Goal: Information Seeking & Learning: Learn about a topic

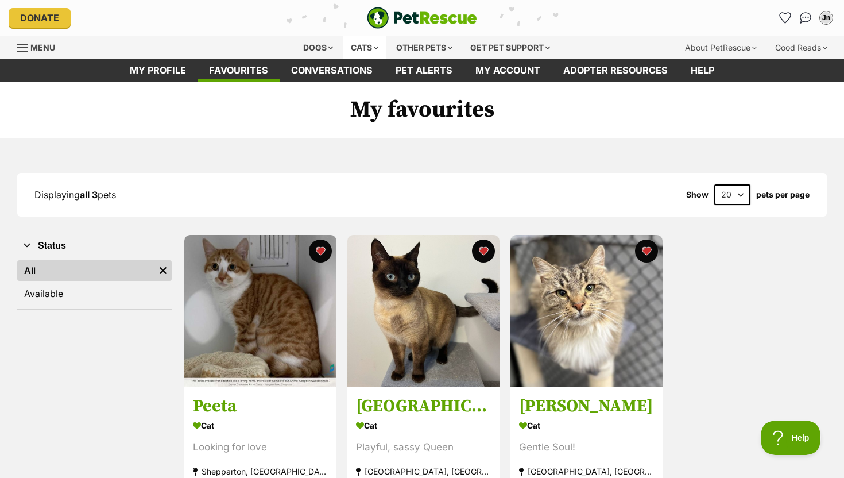
click at [360, 43] on div "Cats" at bounding box center [365, 47] width 44 height 23
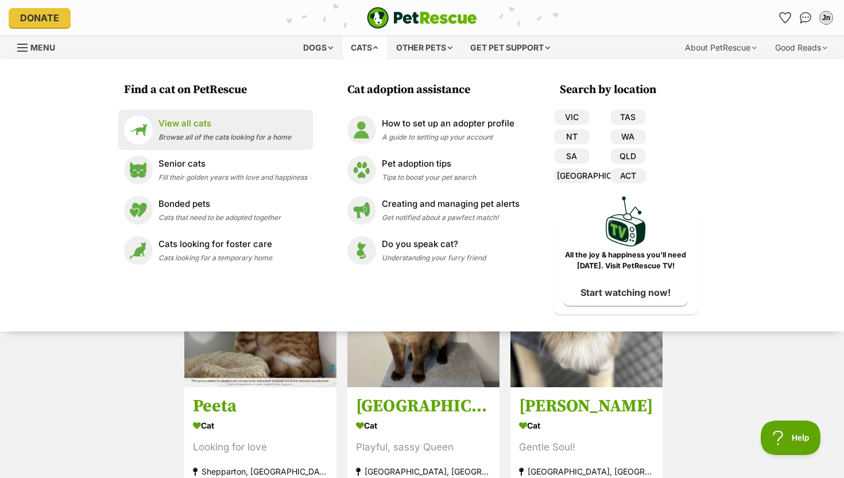
click at [247, 137] on span "Browse all of the cats looking for a home" at bounding box center [224, 137] width 133 height 9
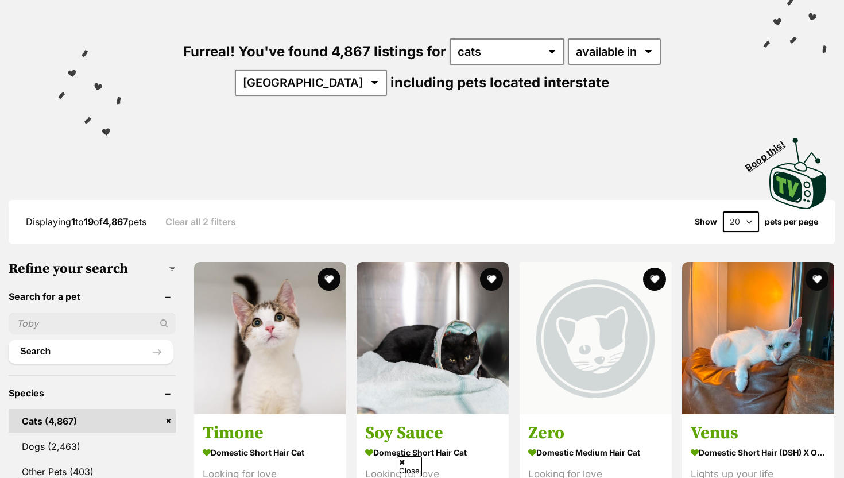
scroll to position [126, 0]
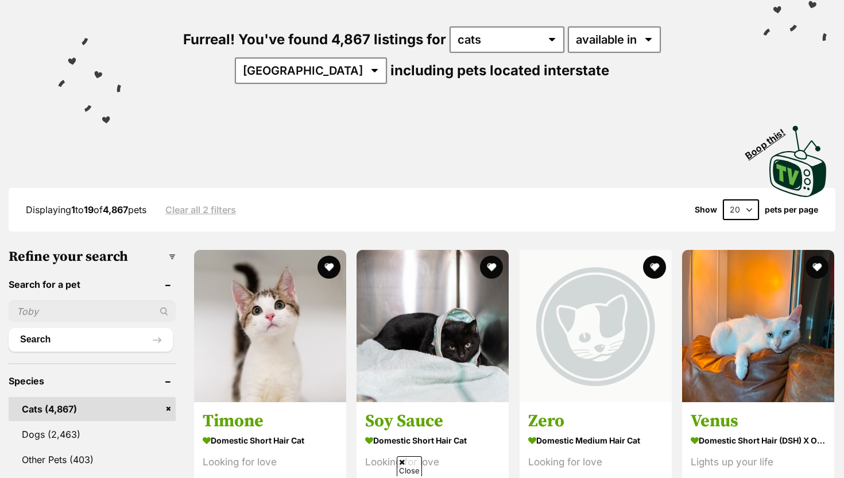
click at [111, 320] on ul "Search" at bounding box center [92, 320] width 167 height 62
click at [110, 312] on input "text" at bounding box center [92, 311] width 167 height 22
type input "finnick"
click at [9, 328] on button "Search" at bounding box center [91, 339] width 164 height 23
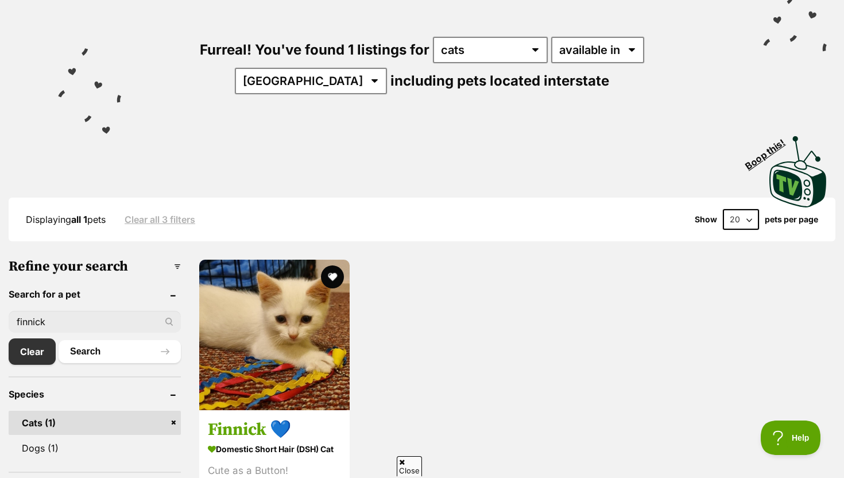
click at [85, 321] on input "finnick" at bounding box center [95, 321] width 172 height 22
type input "f"
type input "[PERSON_NAME]"
click at [59, 340] on button "Search" at bounding box center [120, 351] width 122 height 23
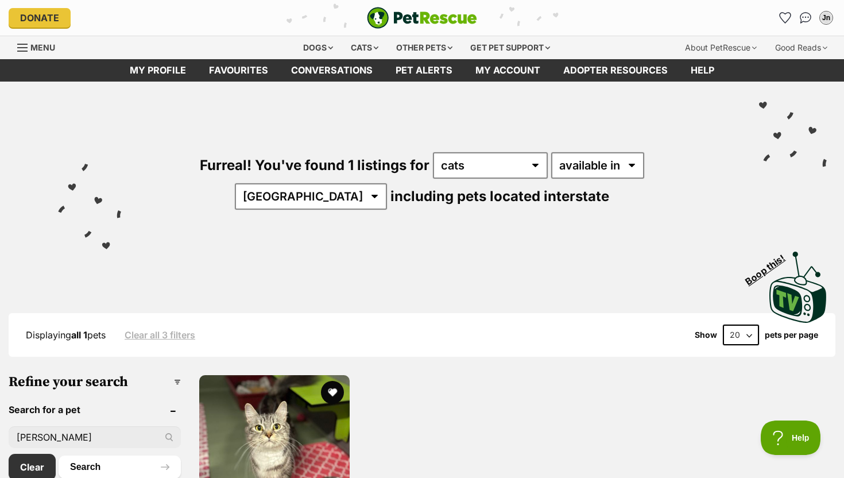
click at [112, 426] on input "katniss" at bounding box center [95, 437] width 172 height 22
click at [74, 429] on input "katniss" at bounding box center [95, 437] width 172 height 22
type input "k"
type input "cinna"
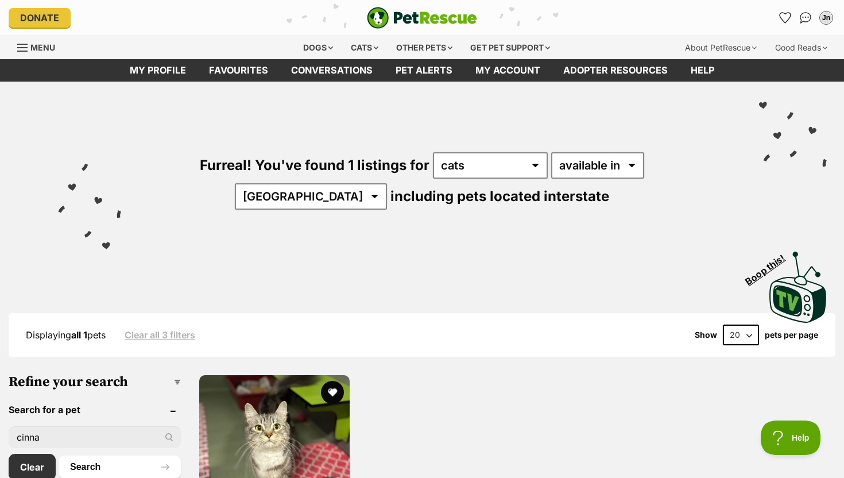
click at [59, 455] on button "Search" at bounding box center [120, 466] width 122 height 23
